Goal: Task Accomplishment & Management: Complete application form

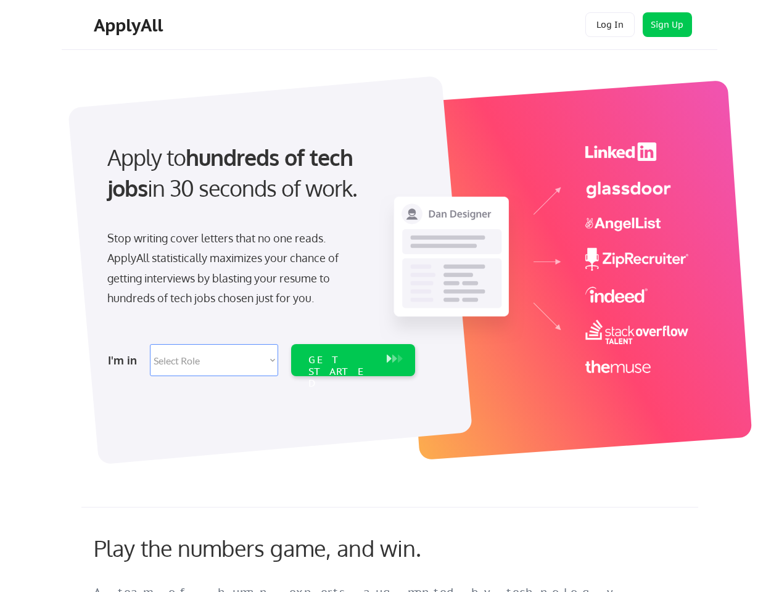
click at [389, 296] on div "Apply to hundreds of tech jobs in 30 seconds of work. Stop writing cover letter…" at bounding box center [260, 256] width 345 height 252
click at [391, 263] on div "Apply to hundreds of tech jobs in 30 seconds of work. Stop writing cover letter…" at bounding box center [260, 256] width 345 height 252
click at [260, 255] on div "Stop writing cover letters that no one reads. ApplyAll statistically maximizes …" at bounding box center [234, 268] width 254 height 80
click at [258, 183] on div "Apply to hundreds of tech jobs in 30 seconds of work." at bounding box center [258, 173] width 303 height 62
click at [234, 271] on div "Stop writing cover letters that no one reads. ApplyAll statistically maximizes …" at bounding box center [234, 268] width 254 height 80
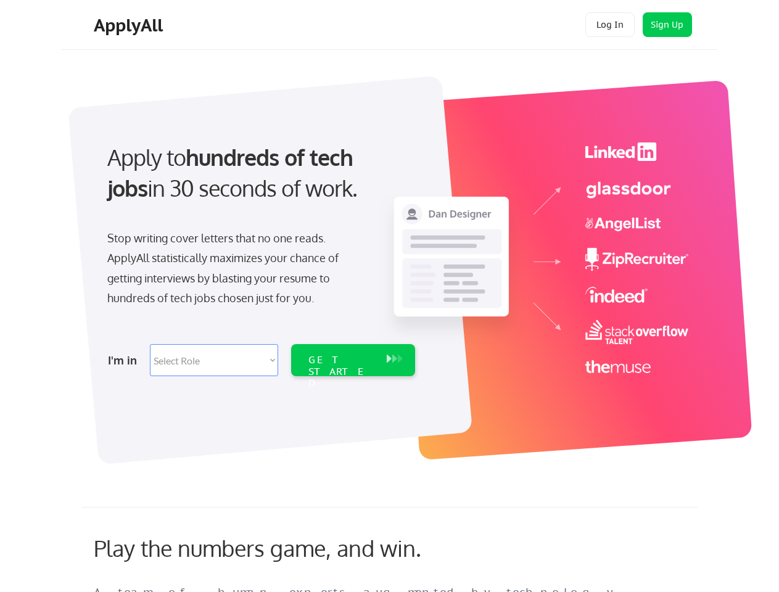
click at [260, 360] on select "Select Role Software Engineering Product Management Customer Success Sales UI/U…" at bounding box center [214, 360] width 128 height 32
click at [125, 360] on div "I'm in" at bounding box center [125, 360] width 35 height 20
click at [214, 360] on select "Select Role Software Engineering Product Management Customer Success Sales UI/U…" at bounding box center [214, 360] width 128 height 32
click at [353, 360] on div "GET STARTED" at bounding box center [341, 372] width 66 height 36
click at [341, 360] on div "GET STARTED" at bounding box center [341, 372] width 66 height 36
